Goal: Transaction & Acquisition: Purchase product/service

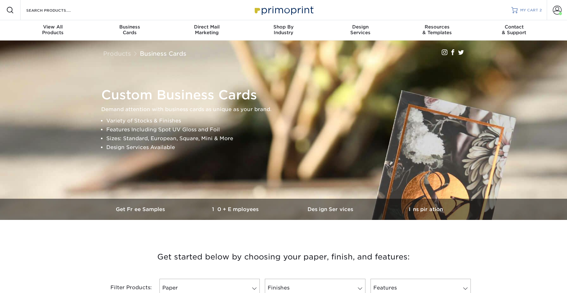
click at [529, 12] on span "MY CART" at bounding box center [529, 10] width 18 height 5
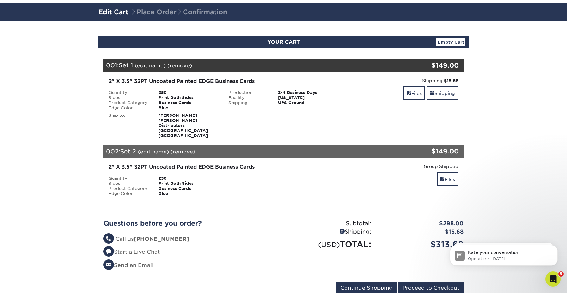
scroll to position [39, 0]
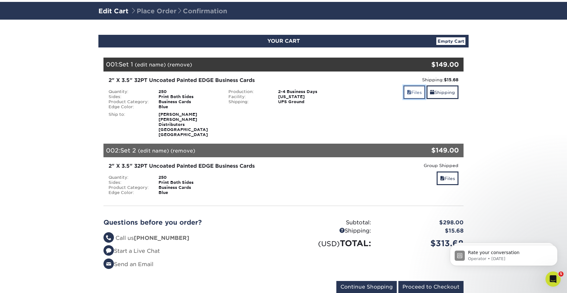
click at [419, 92] on link "Files" at bounding box center [414, 92] width 22 height 14
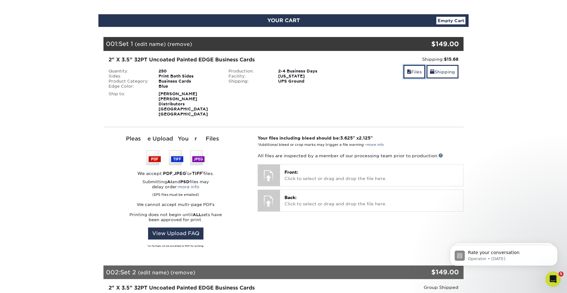
scroll to position [64, 0]
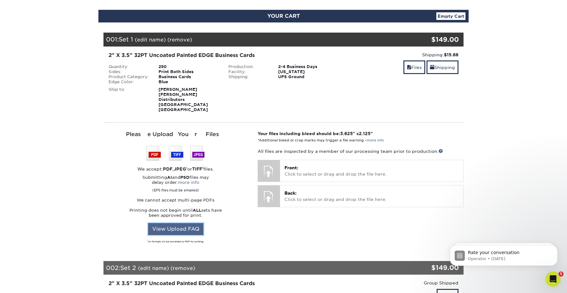
click at [180, 225] on link "View Upload FAQ" at bounding box center [175, 229] width 55 height 12
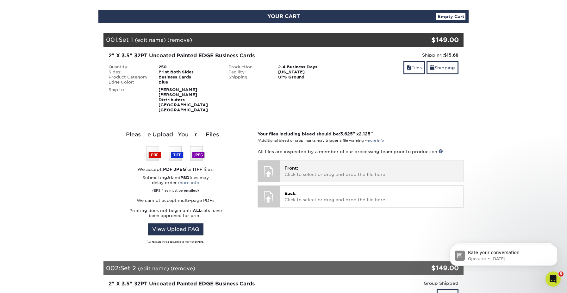
click at [295, 165] on span "Front:" at bounding box center [291, 167] width 14 height 5
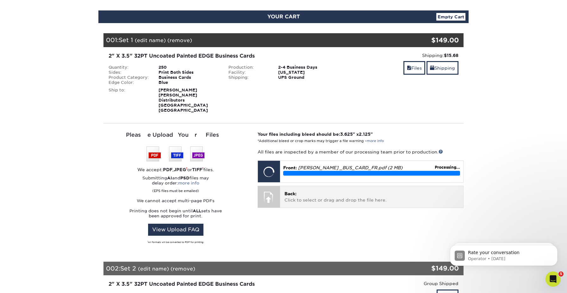
click at [401, 190] on p "Back: Click to select or drag and drop the file here." at bounding box center [371, 196] width 174 height 13
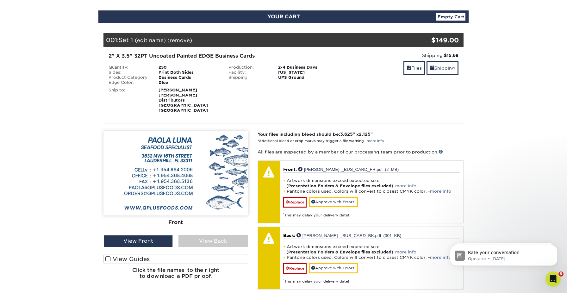
drag, startPoint x: 102, startPoint y: 255, endPoint x: 106, endPoint y: 255, distance: 4.1
click at [103, 255] on div "Please Upload Your Files We accept: PDF , JPEG 1 or TIFF 1 files. Submitting AI…" at bounding box center [176, 212] width 154 height 162
click at [107, 256] on span at bounding box center [107, 259] width 5 height 6
click at [0, 0] on input "View Guides" at bounding box center [0, 0] width 0 height 0
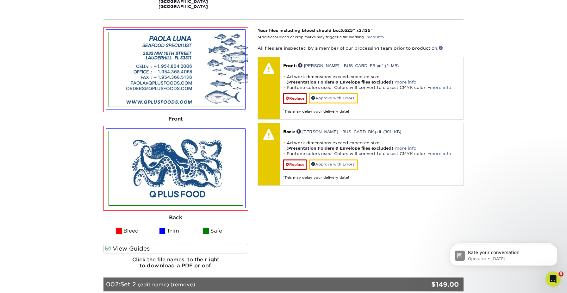
scroll to position [167, 0]
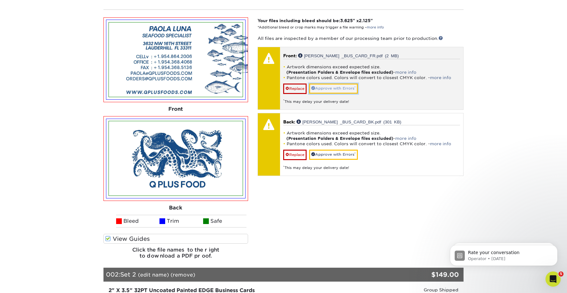
click at [343, 86] on link "Approve with Errors *" at bounding box center [333, 89] width 49 height 10
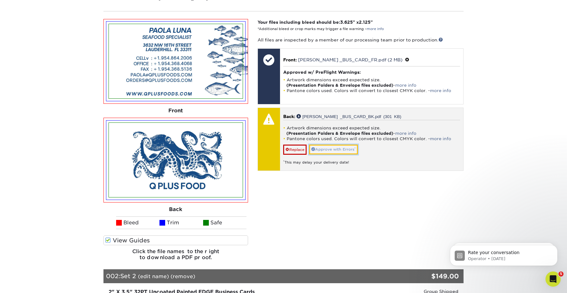
click at [342, 146] on link "Approve with Errors *" at bounding box center [333, 150] width 49 height 10
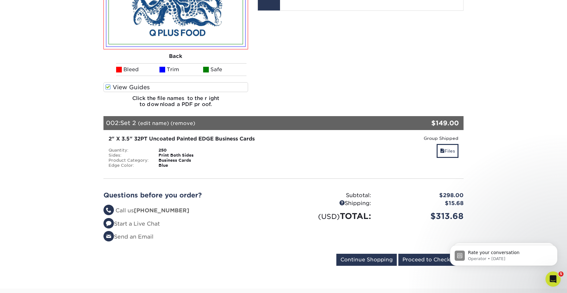
scroll to position [331, 0]
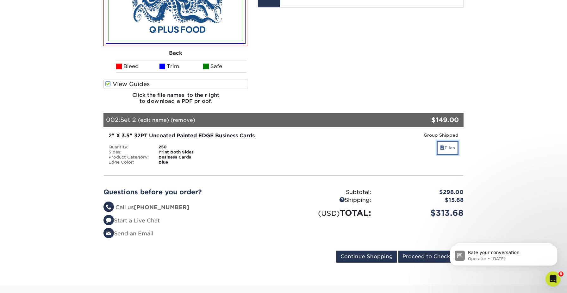
click at [454, 146] on link "Files" at bounding box center [448, 148] width 22 height 14
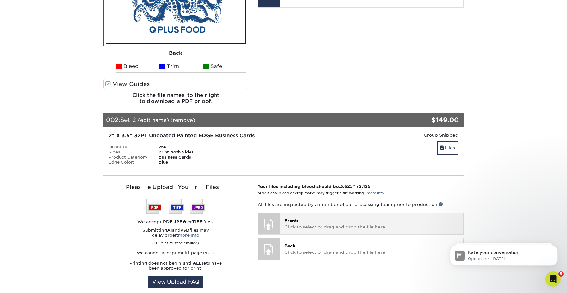
click at [299, 217] on p "Front: Click to select or drag and drop the file here." at bounding box center [371, 223] width 174 height 13
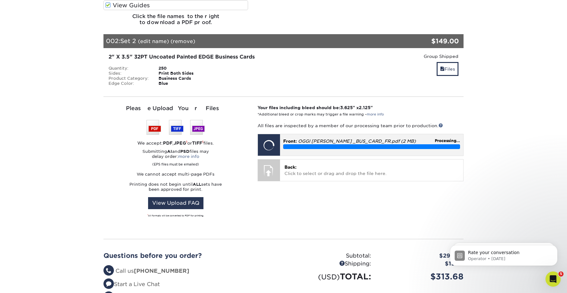
scroll to position [416, 0]
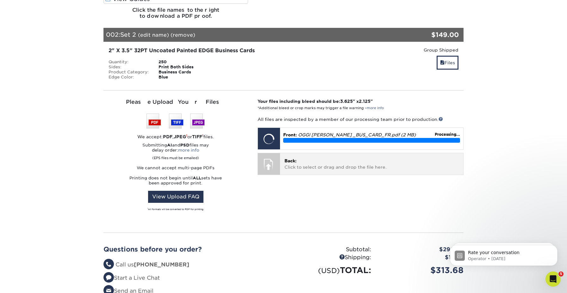
click at [371, 165] on div "Back: Click to select or drag and drop the file here. Choose file" at bounding box center [371, 163] width 183 height 21
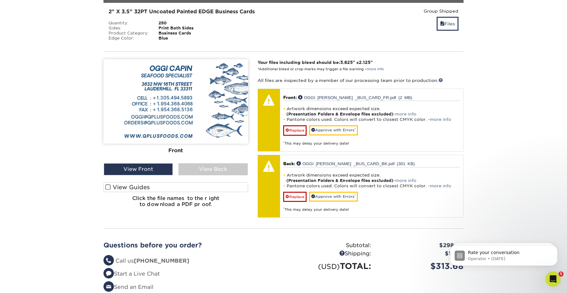
scroll to position [457, 0]
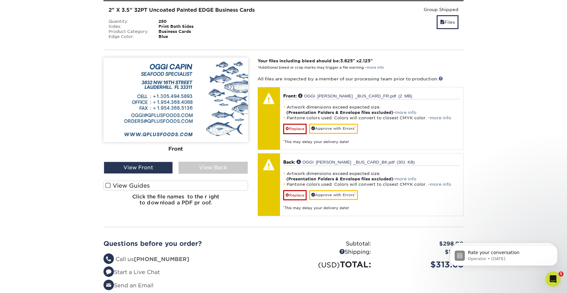
click at [126, 181] on label "View Guides" at bounding box center [175, 186] width 145 height 10
click at [0, 0] on input "View Guides" at bounding box center [0, 0] width 0 height 0
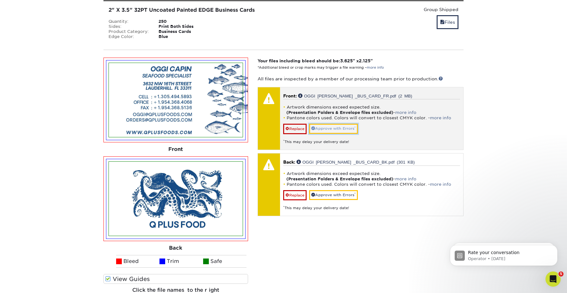
click at [339, 124] on link "Approve with Errors *" at bounding box center [333, 129] width 49 height 10
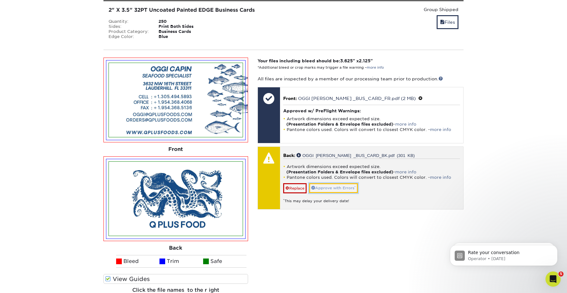
click at [338, 183] on link "Approve with Errors *" at bounding box center [333, 188] width 49 height 10
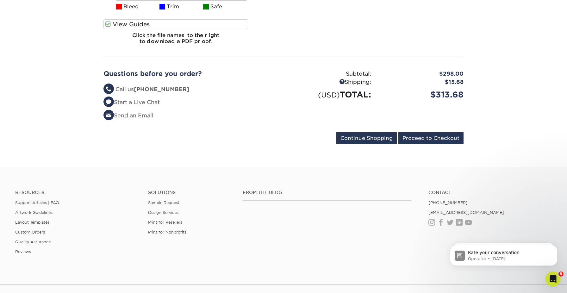
scroll to position [685, 0]
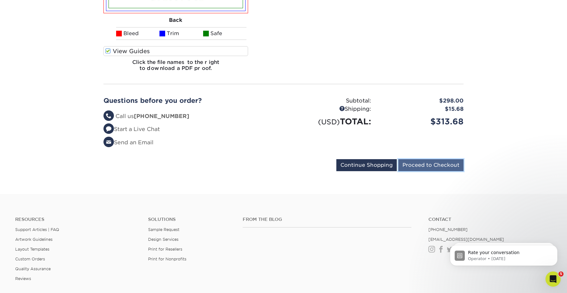
click at [432, 163] on input "Proceed to Checkout" at bounding box center [430, 165] width 65 height 12
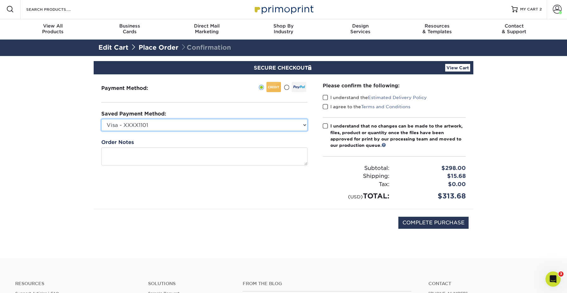
click at [186, 125] on select "Visa - XXXX1101 MasterCard - XXXX9752 Visa - XXXX8818 MasterCard - XXXX0232 Mas…" at bounding box center [204, 125] width 206 height 12
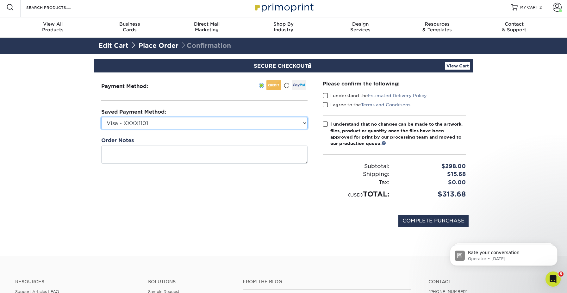
select select
click at [101, 117] on select "Visa - XXXX1101 MasterCard - XXXX9752 Visa - XXXX8818 MasterCard - XXXX0232 Mas…" at bounding box center [204, 123] width 206 height 12
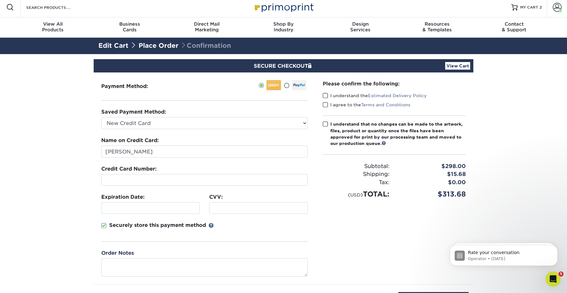
click at [78, 193] on section "SECURE CHECKOUT View Cart Payment Method: Saved Payment Method:" at bounding box center [283, 193] width 567 height 279
click at [45, 225] on section "SECURE CHECKOUT View Cart Payment Method: Saved Payment Method:" at bounding box center [283, 193] width 567 height 279
click at [54, 221] on section "SECURE CHECKOUT View Cart Payment Method: Saved Payment Method:" at bounding box center [283, 193] width 567 height 279
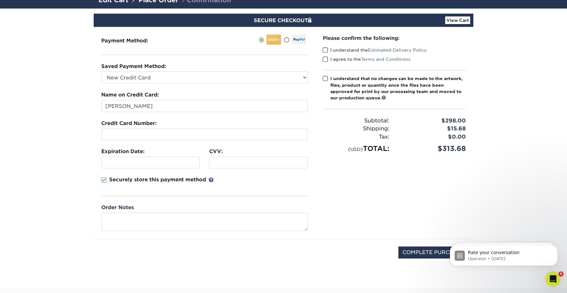
scroll to position [50, 0]
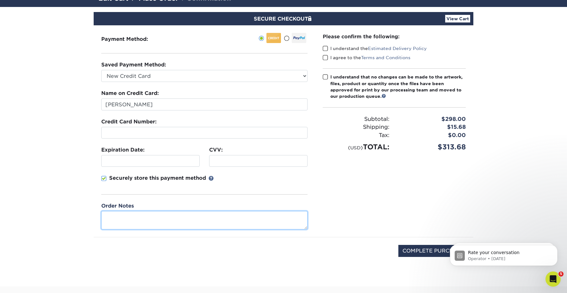
click at [107, 222] on textarea at bounding box center [204, 220] width 206 height 18
type textarea "Please make sure everything is centered when cut."
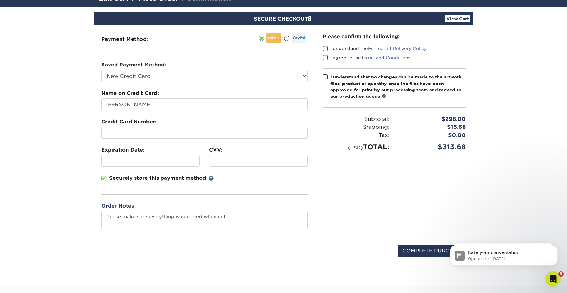
click at [393, 208] on div "Please confirm the following: I understand the Estimated Delivery Policy I agre…" at bounding box center [394, 131] width 158 height 212
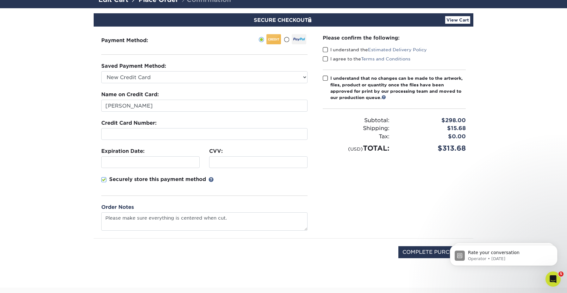
scroll to position [0, 0]
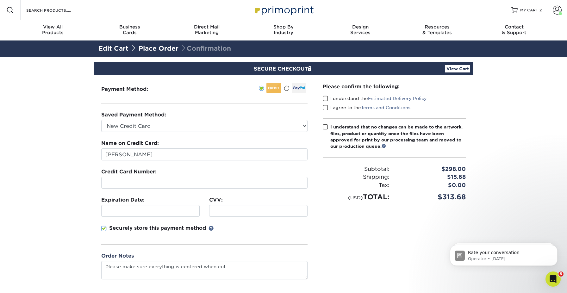
click at [327, 100] on span at bounding box center [325, 99] width 5 height 6
click at [0, 0] on input "I understand the Estimated Delivery Policy" at bounding box center [0, 0] width 0 height 0
click at [325, 107] on span at bounding box center [325, 108] width 5 height 6
click at [0, 0] on input "I agree to the Terms and Conditions" at bounding box center [0, 0] width 0 height 0
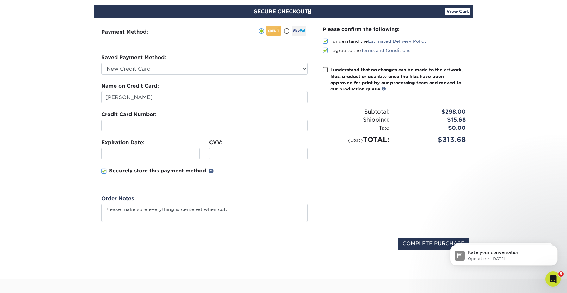
scroll to position [66, 0]
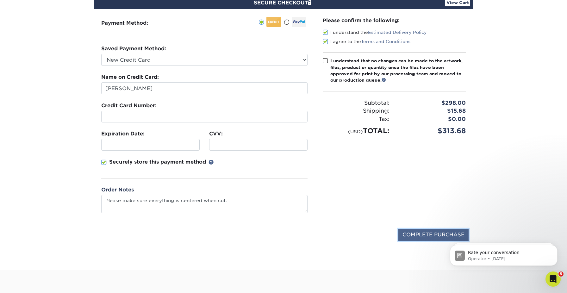
click at [424, 234] on input "COMPLETE PURCHASE" at bounding box center [433, 235] width 70 height 12
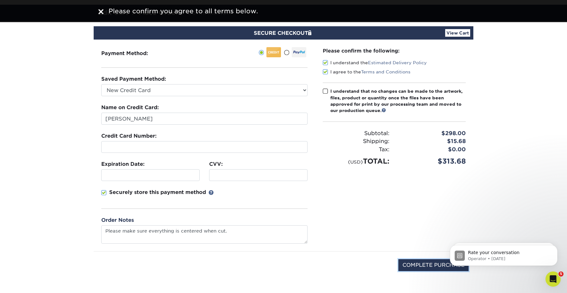
scroll to position [40, 0]
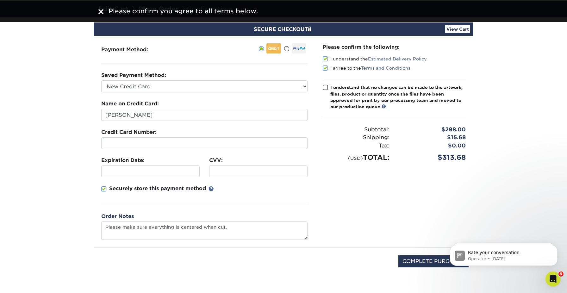
click at [325, 86] on span at bounding box center [325, 87] width 5 height 6
click at [0, 0] on input "I understand that no changes can be made to the artwork, files, product or quan…" at bounding box center [0, 0] width 0 height 0
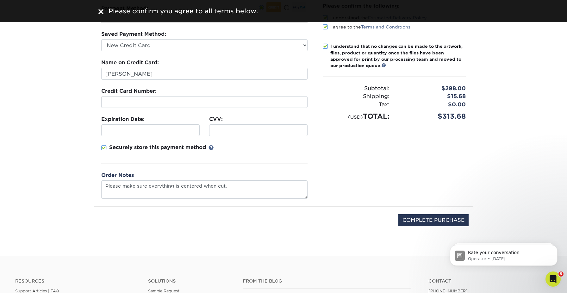
scroll to position [131, 0]
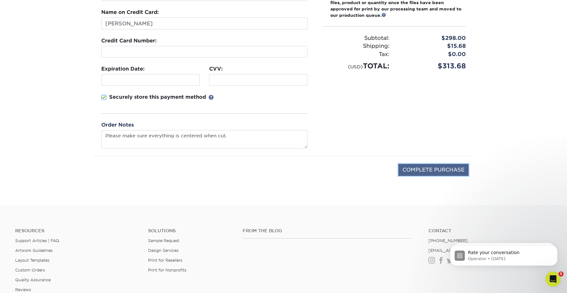
click at [423, 170] on input "COMPLETE PURCHASE" at bounding box center [433, 170] width 70 height 12
type input "PROCESSING, PLEASE WAIT..."
